Goal: Check status: Check status

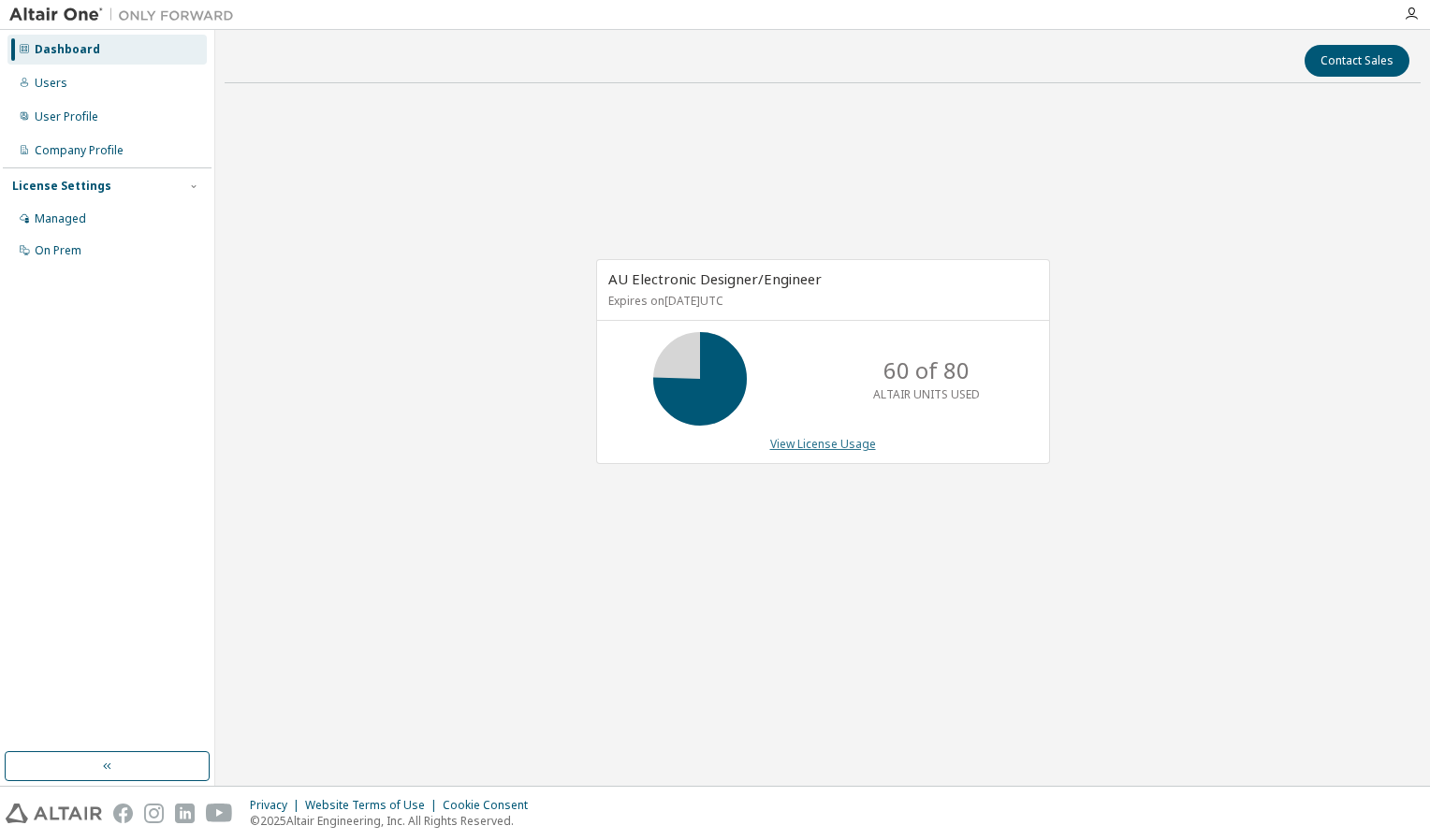
click at [786, 440] on link "View License Usage" at bounding box center [823, 444] width 106 height 16
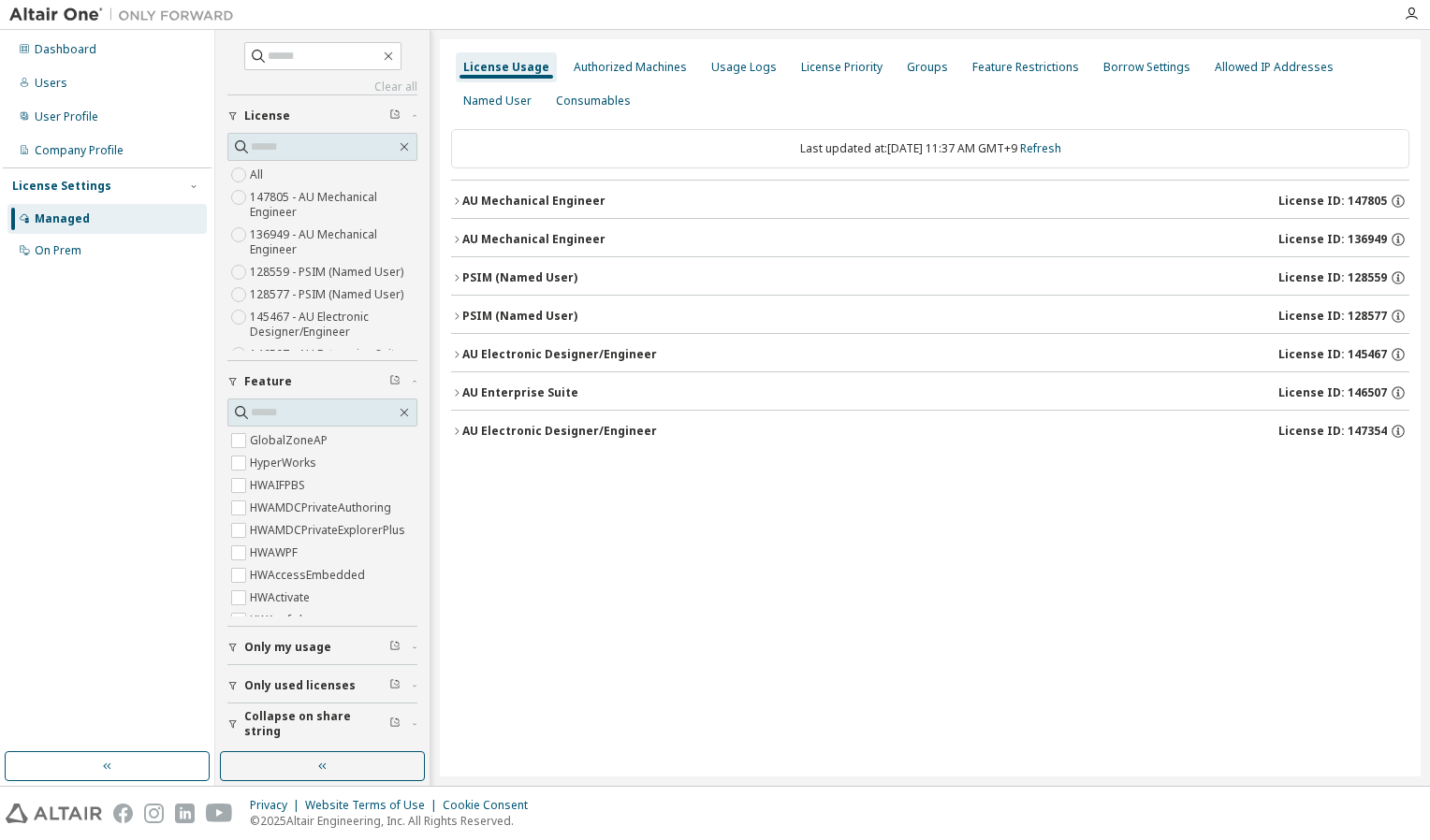
click at [460, 432] on icon "button" at bounding box center [456, 431] width 11 height 11
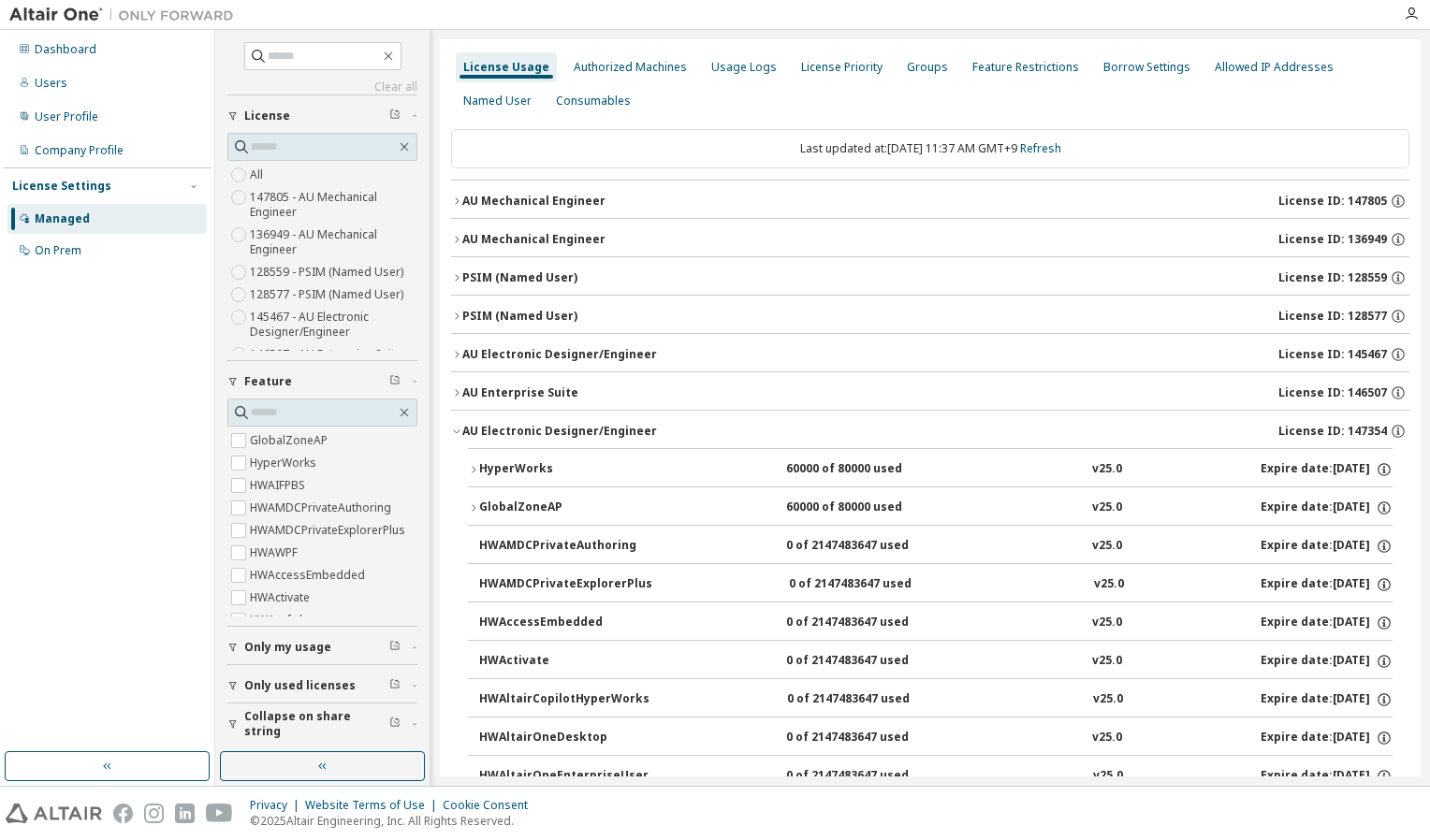
click at [469, 469] on icon "button" at bounding box center [473, 469] width 11 height 11
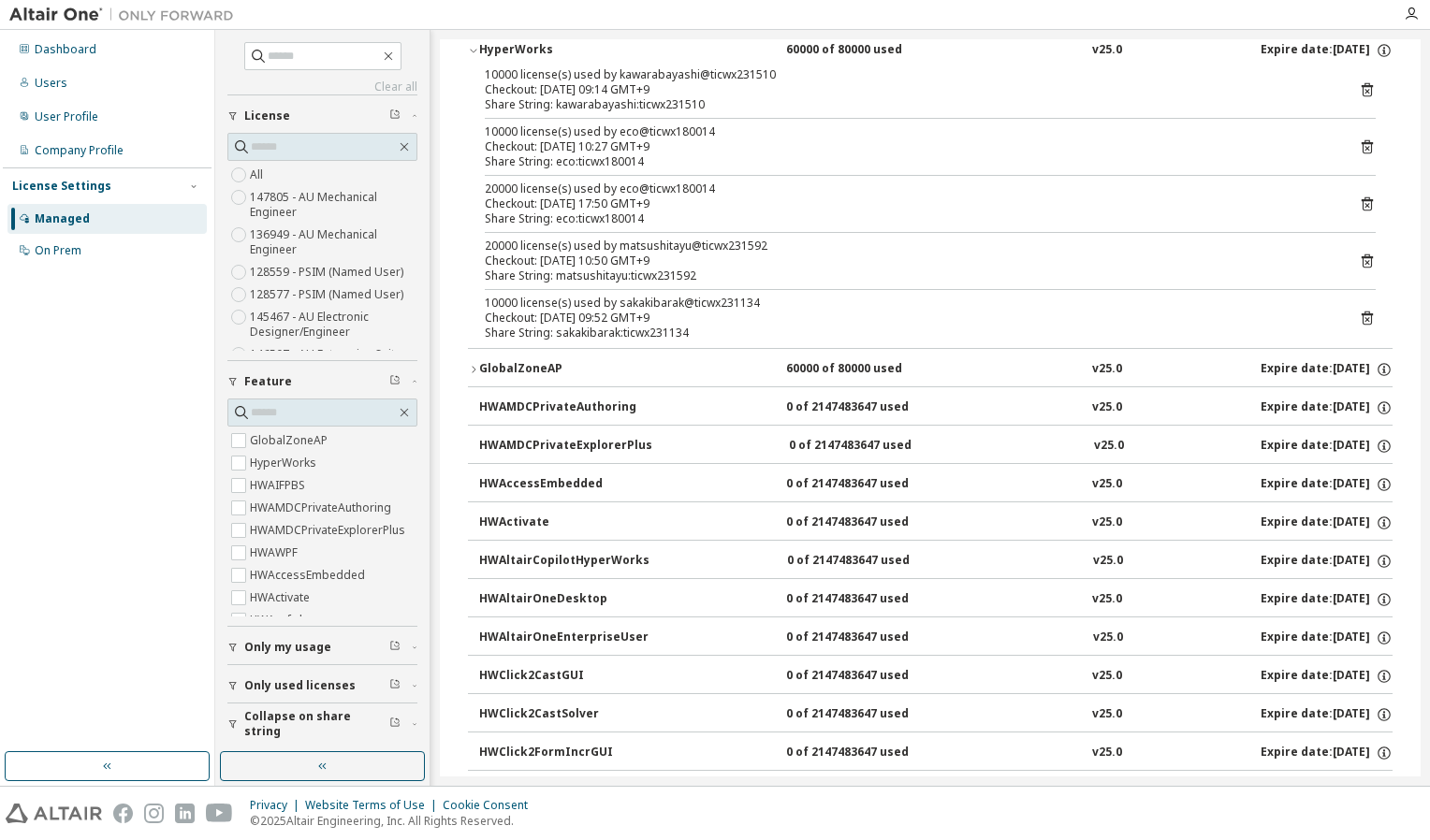
scroll to position [468, 0]
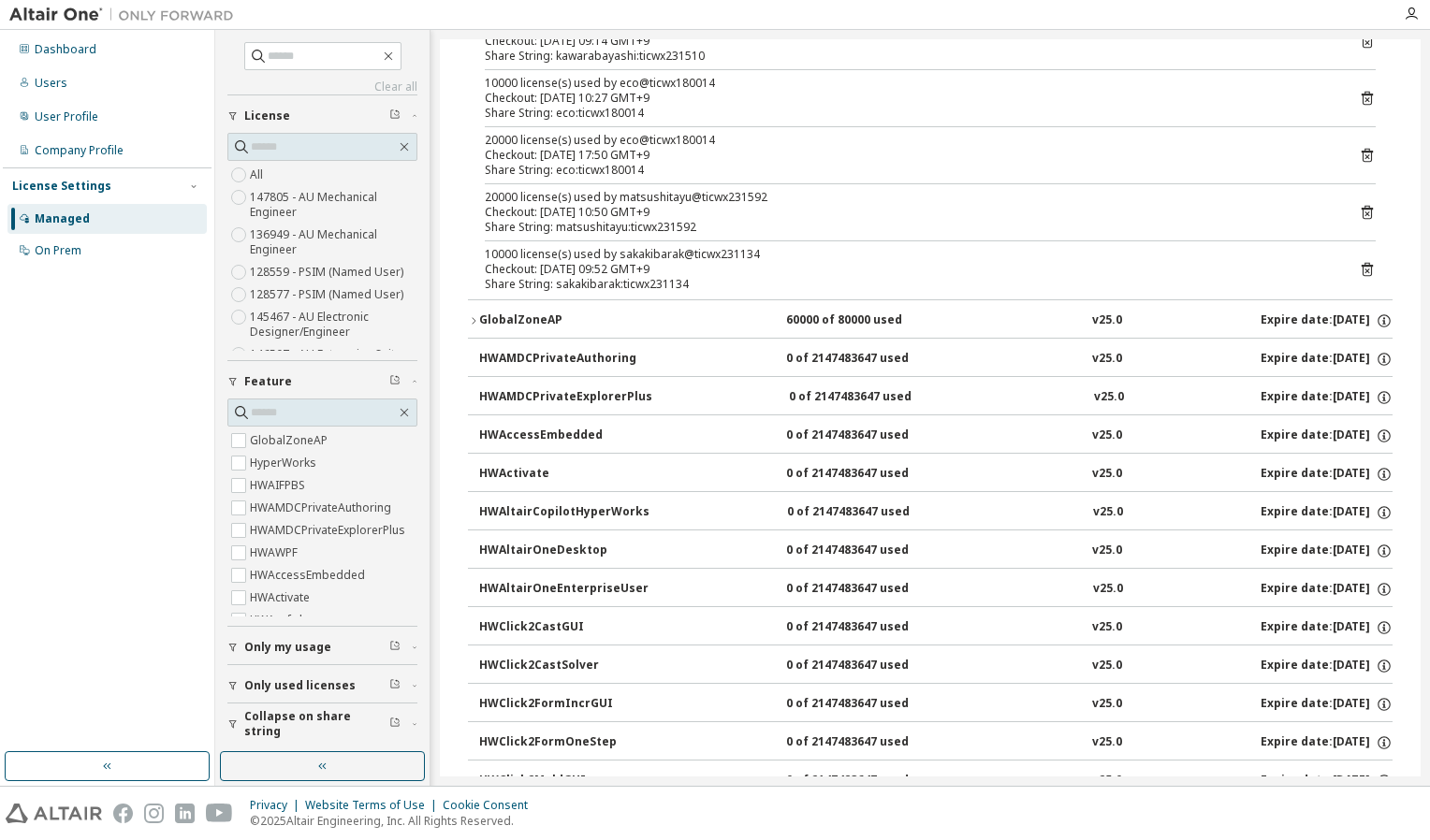
click at [479, 324] on div "GlobalZoneAP" at bounding box center [563, 321] width 168 height 17
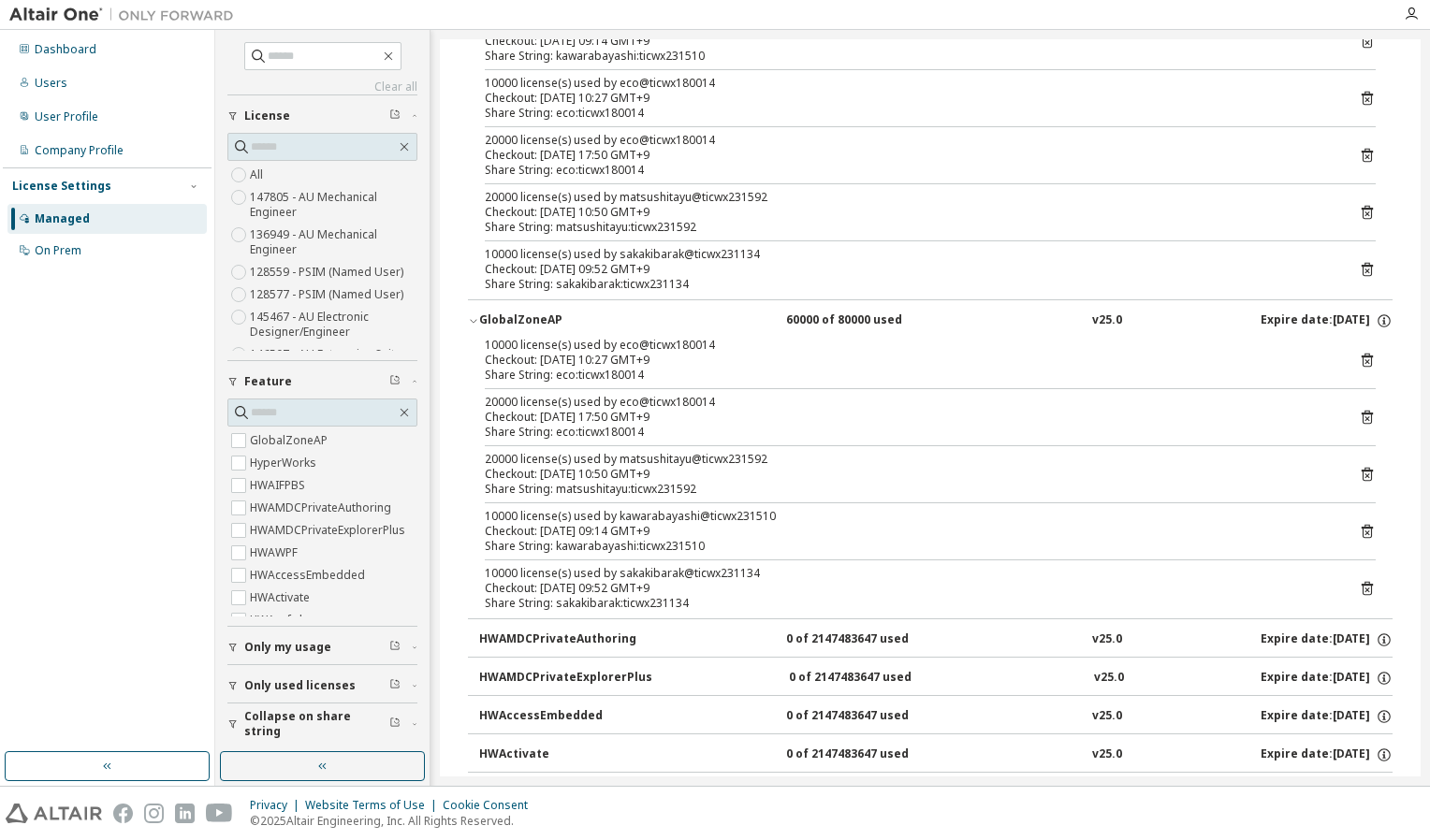
click at [479, 324] on div "GlobalZoneAP" at bounding box center [563, 321] width 168 height 17
